Goal: Task Accomplishment & Management: Manage account settings

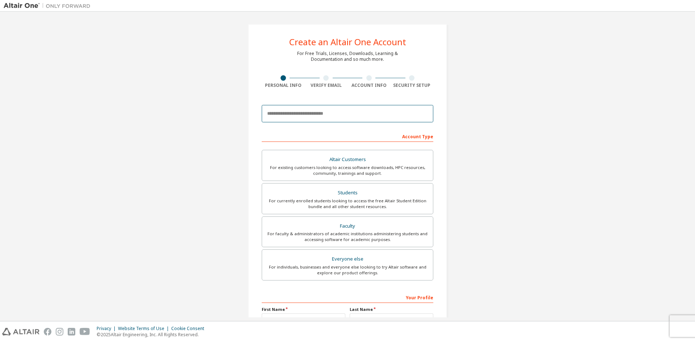
click at [359, 112] on input "email" at bounding box center [348, 113] width 172 height 17
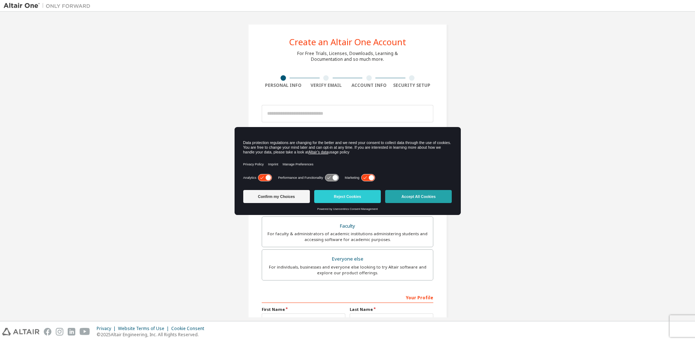
click at [419, 196] on button "Accept All Cookies" at bounding box center [418, 196] width 67 height 13
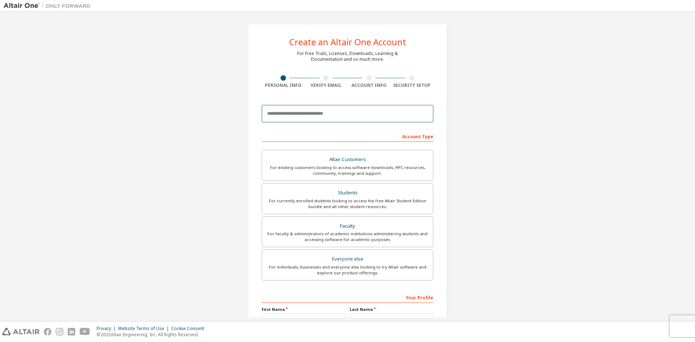
click at [362, 110] on input "email" at bounding box center [348, 113] width 172 height 17
click at [329, 80] on div at bounding box center [326, 77] width 43 height 5
click at [367, 77] on div at bounding box center [369, 77] width 5 height 5
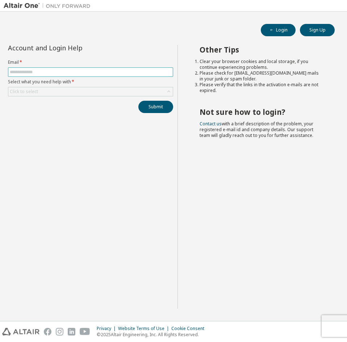
click at [109, 73] on input "text" at bounding box center [91, 72] width 162 height 6
click at [111, 68] on span at bounding box center [90, 71] width 165 height 9
click at [124, 73] on input "text" at bounding box center [91, 72] width 162 height 6
type input "*"
type input "**********"
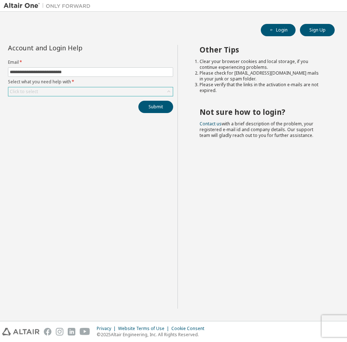
click at [88, 91] on div "Click to select" at bounding box center [90, 91] width 164 height 9
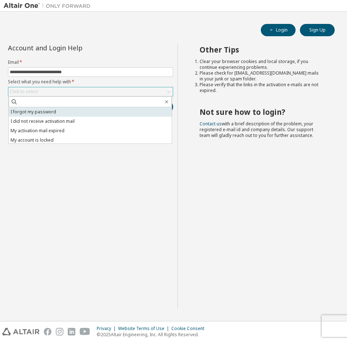
click at [89, 109] on li "I forgot my password" at bounding box center [90, 111] width 163 height 9
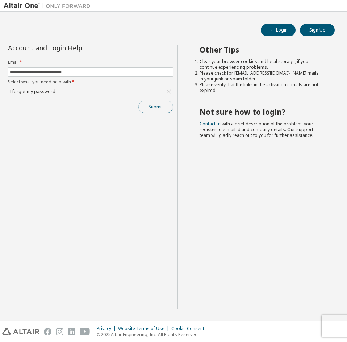
click at [162, 105] on button "Submit" at bounding box center [155, 107] width 35 height 12
click at [284, 28] on button "Login" at bounding box center [278, 30] width 35 height 12
